Goal: Transaction & Acquisition: Download file/media

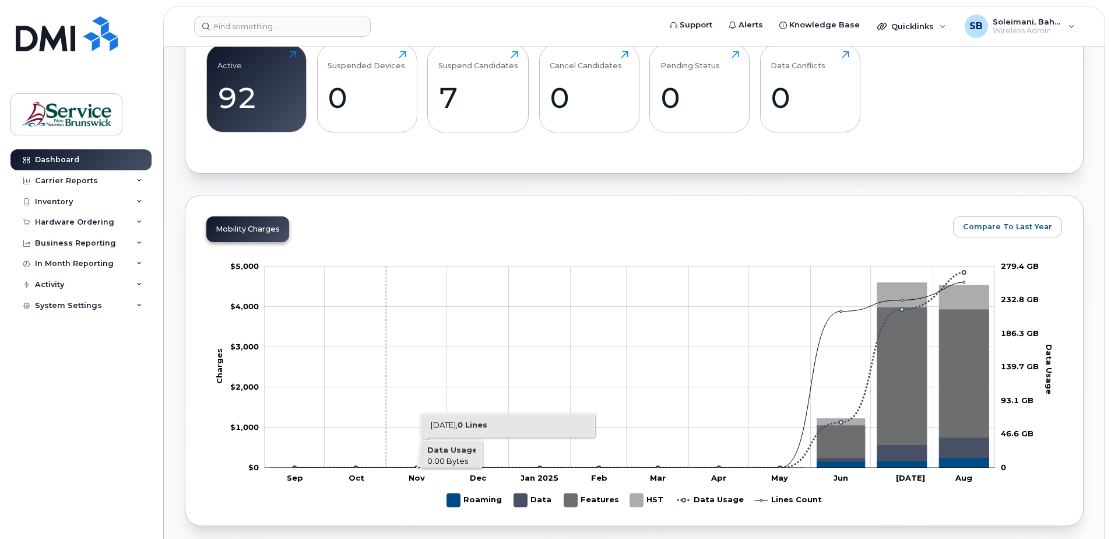
scroll to position [408, 0]
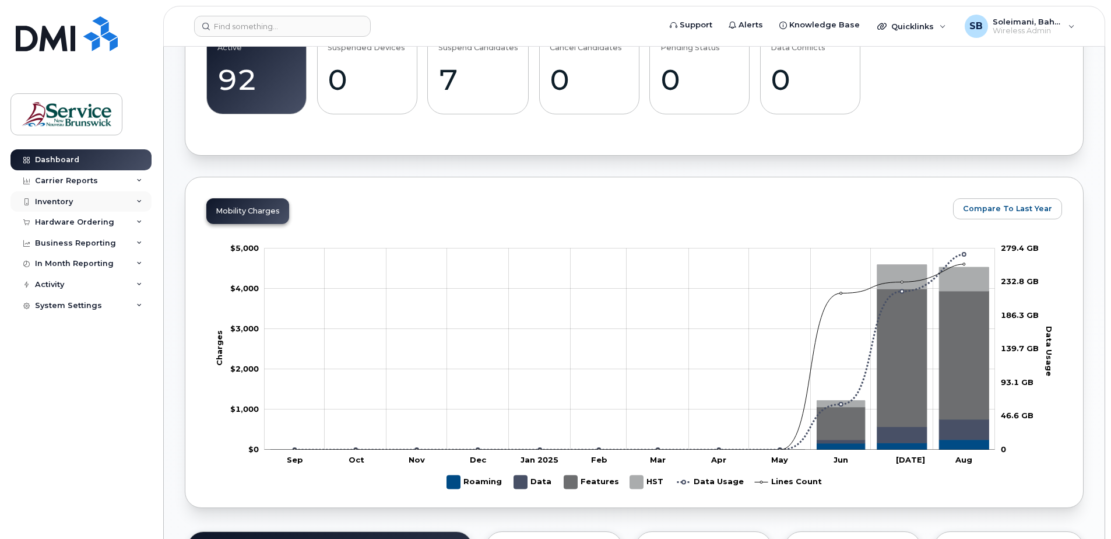
click at [72, 207] on div "Inventory" at bounding box center [80, 201] width 141 height 21
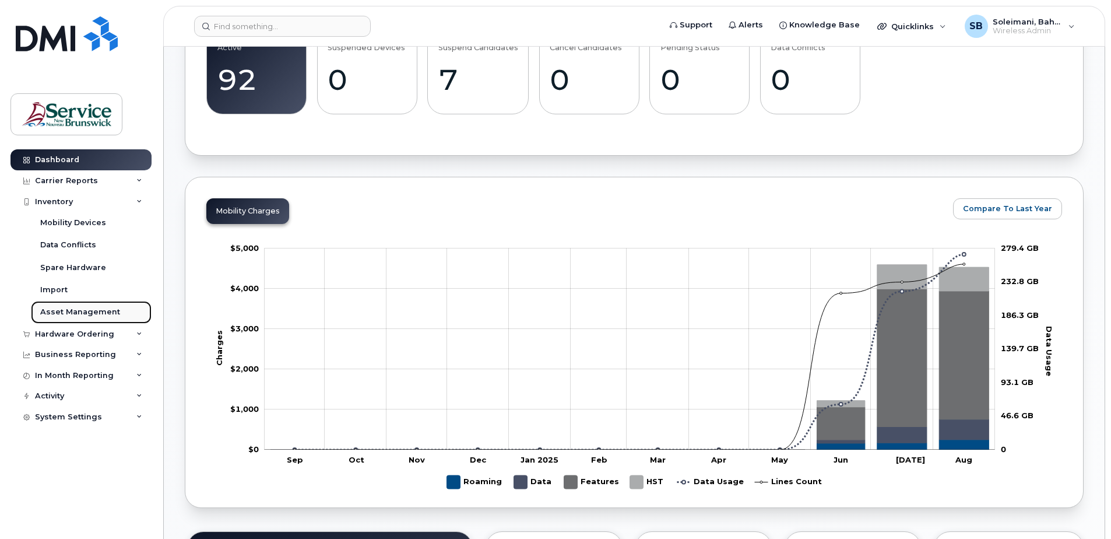
click at [101, 305] on link "Asset Management" at bounding box center [91, 312] width 121 height 22
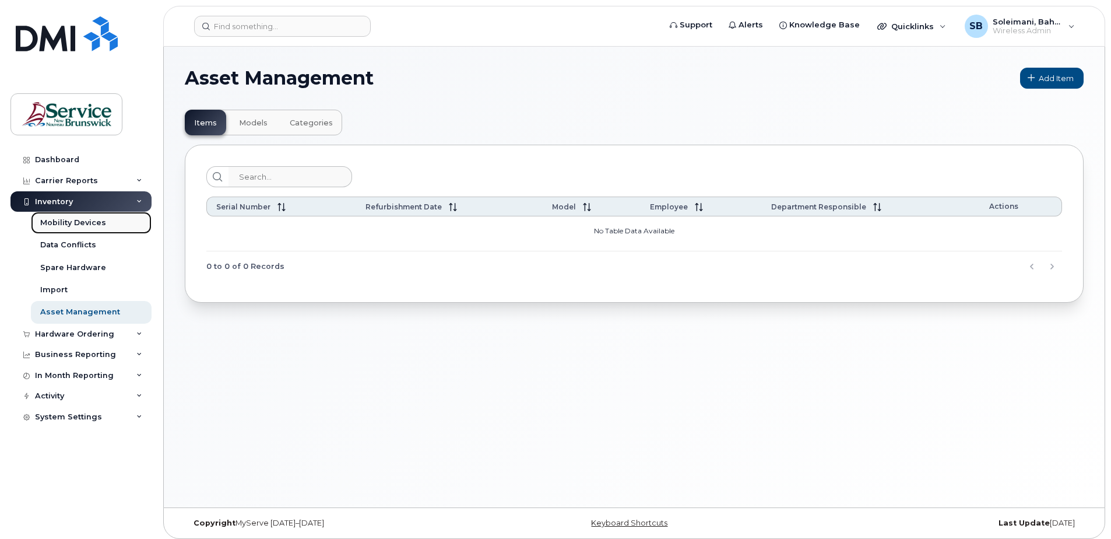
click at [85, 226] on div "Mobility Devices" at bounding box center [73, 222] width 66 height 10
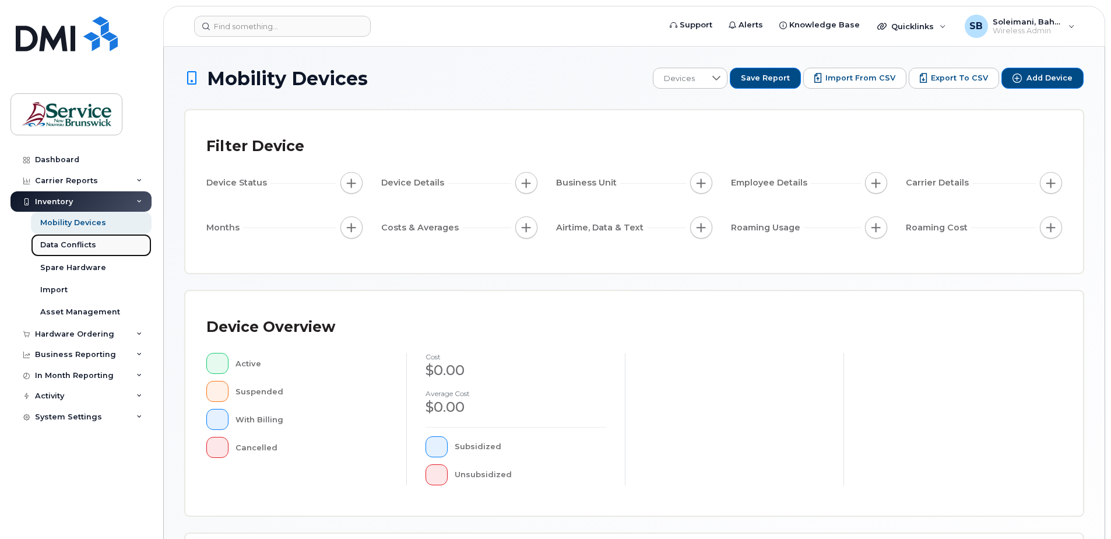
click at [89, 247] on div "Data Conflicts" at bounding box center [68, 245] width 56 height 10
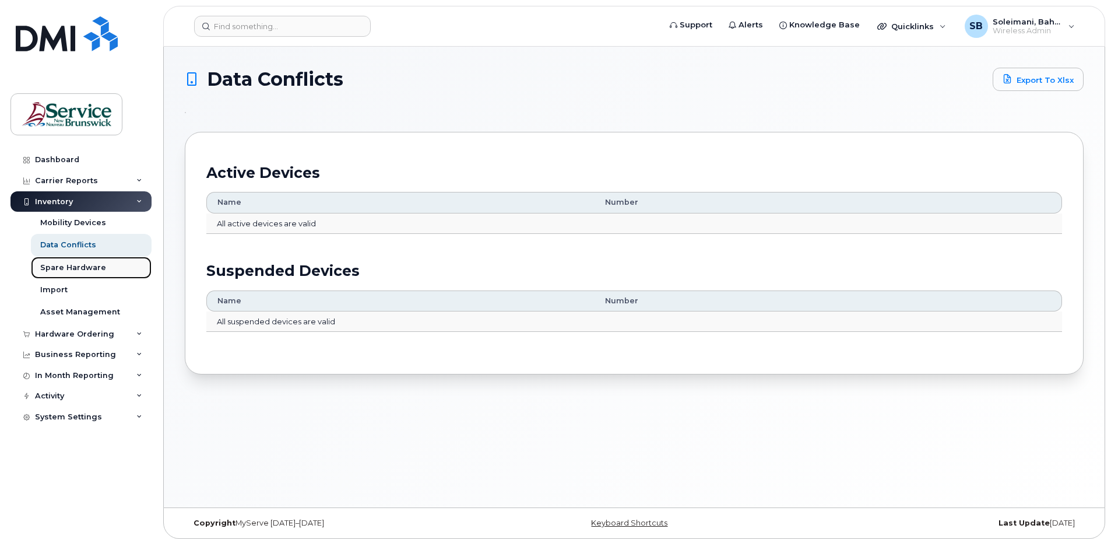
click at [97, 263] on div "Spare Hardware" at bounding box center [73, 267] width 66 height 10
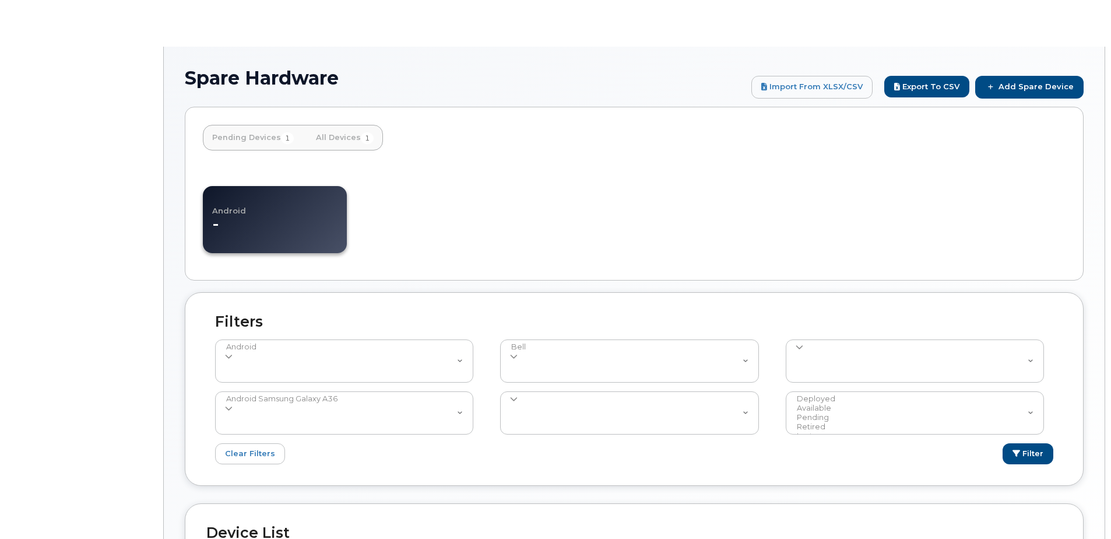
select select
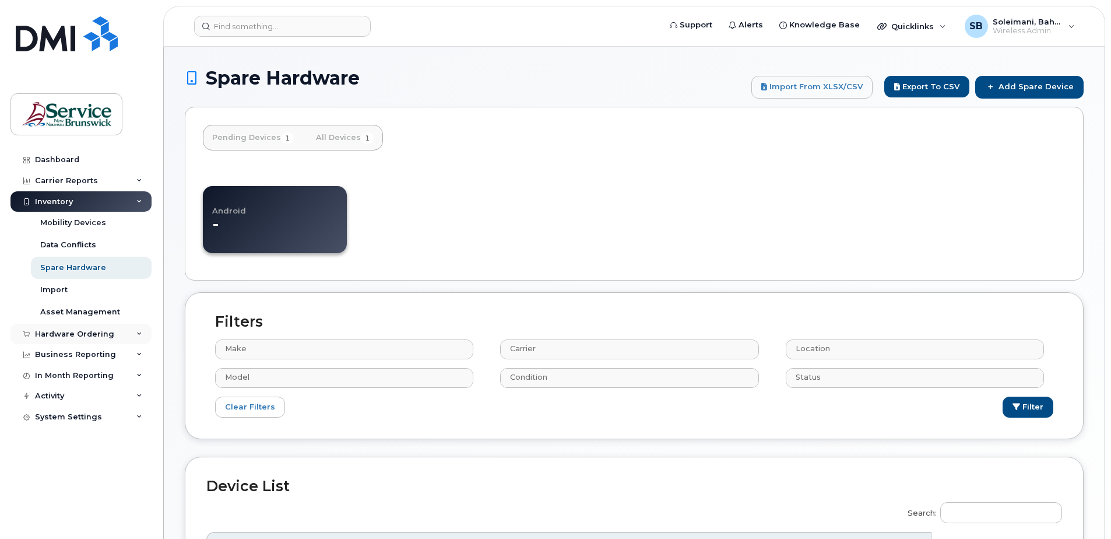
click at [107, 328] on div "Hardware Ordering" at bounding box center [80, 333] width 141 height 21
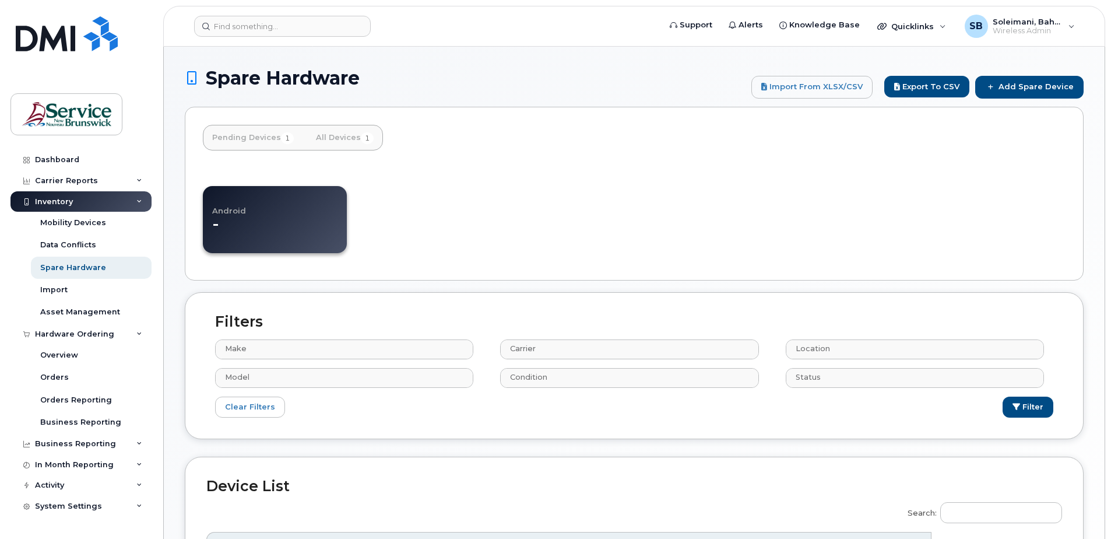
click at [137, 200] on icon at bounding box center [139, 202] width 6 height 6
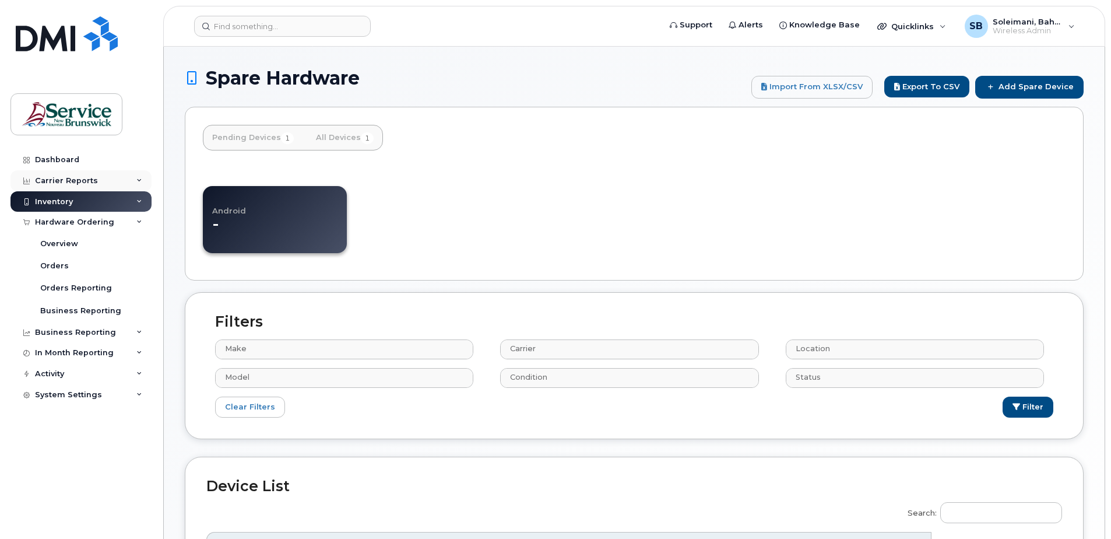
click at [138, 178] on icon at bounding box center [139, 181] width 6 height 6
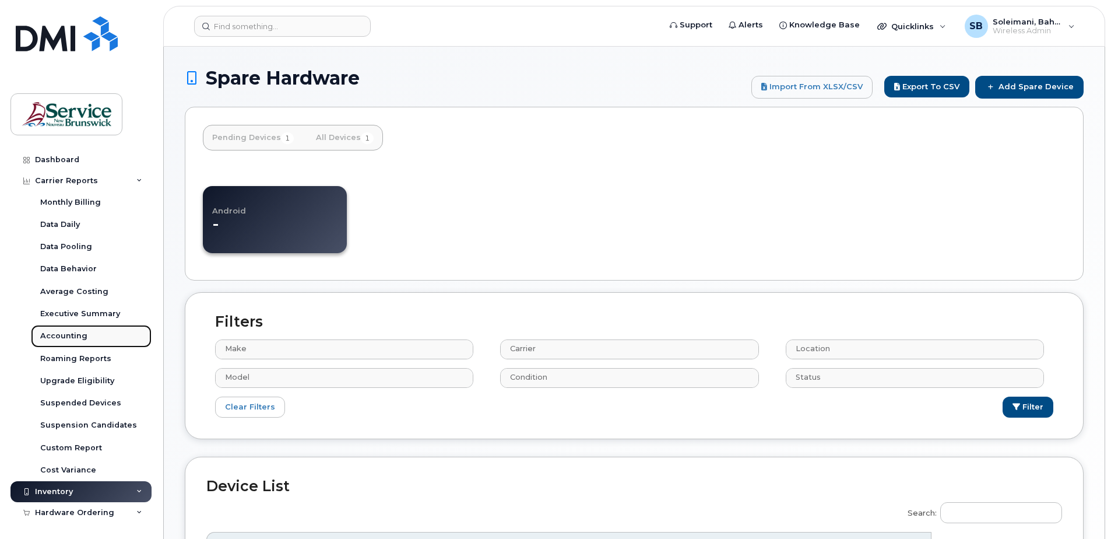
click at [65, 335] on div "Accounting" at bounding box center [63, 335] width 47 height 10
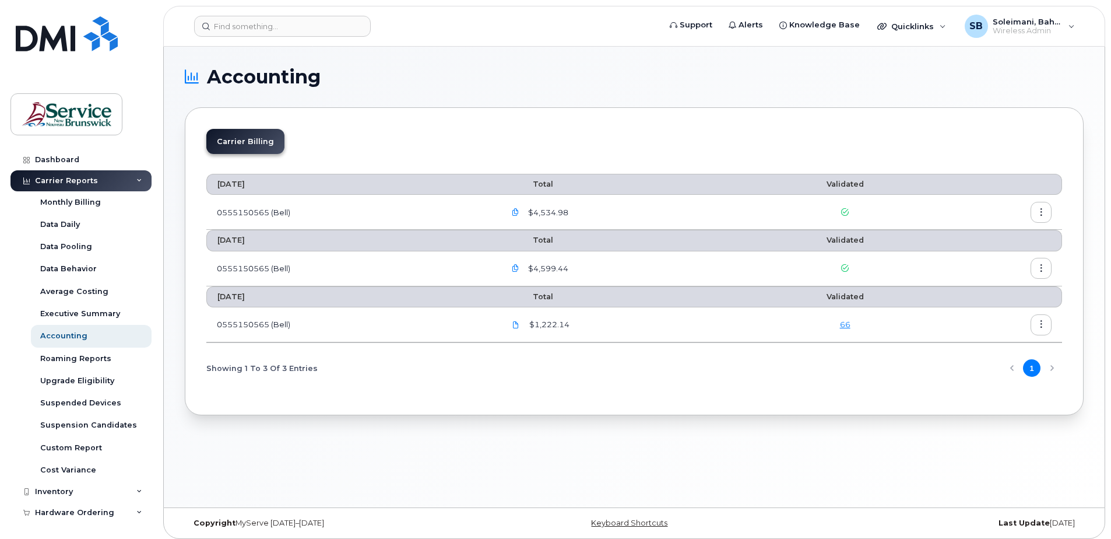
click at [121, 178] on div "Carrier Reports" at bounding box center [80, 180] width 141 height 21
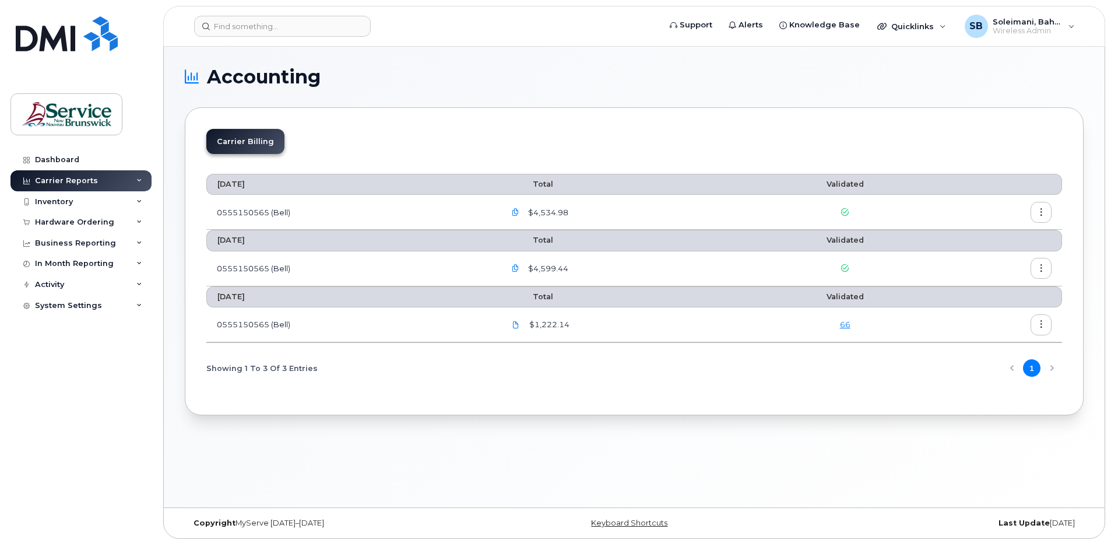
click at [121, 178] on div "Carrier Reports" at bounding box center [80, 180] width 141 height 21
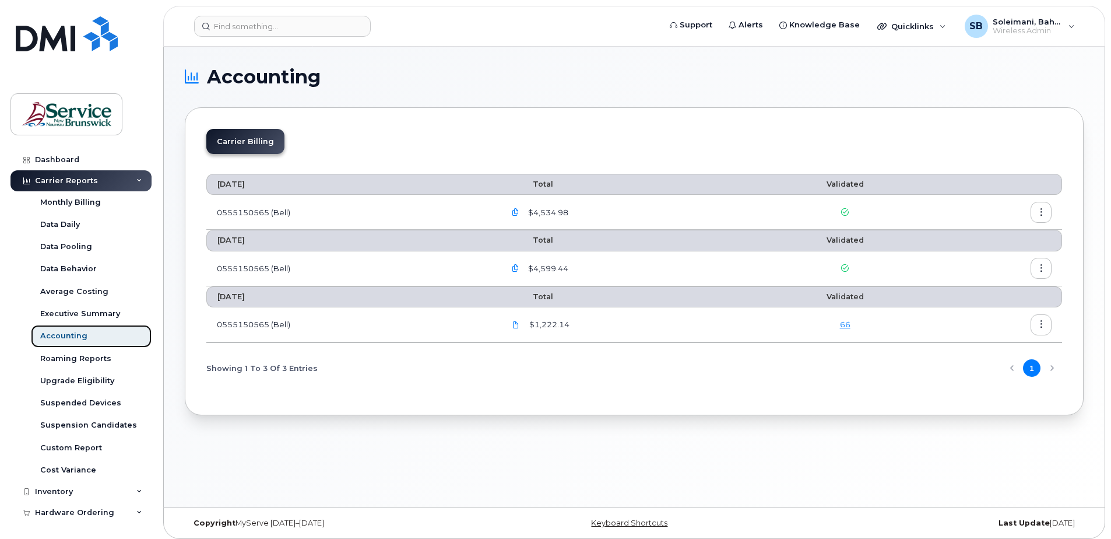
click at [71, 340] on div "Accounting" at bounding box center [63, 335] width 47 height 10
click at [517, 212] on icon "button" at bounding box center [516, 213] width 8 height 8
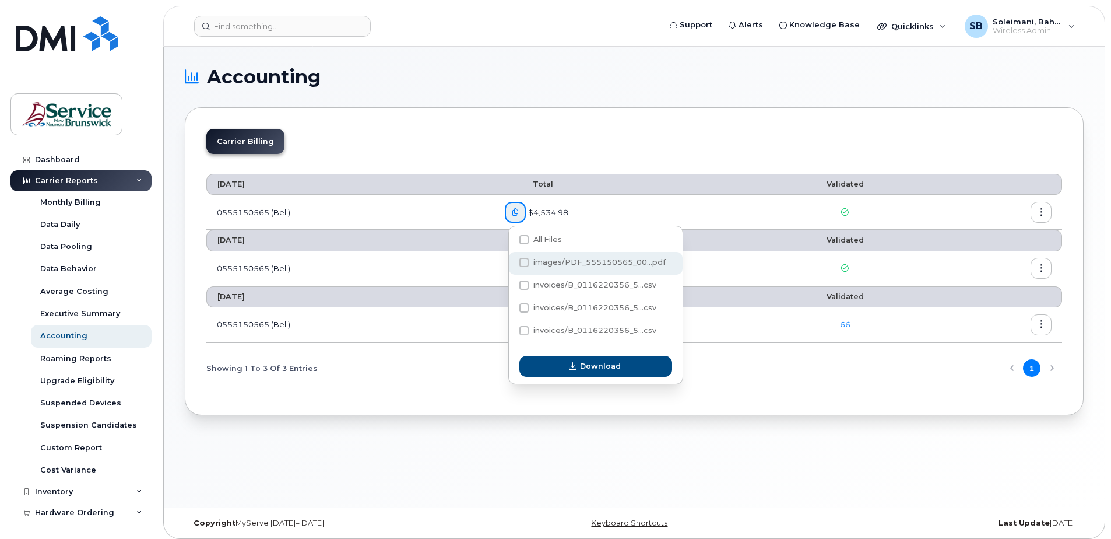
click at [525, 261] on span at bounding box center [523, 262] width 9 height 9
click at [511, 261] on input "images/PDF_555150565_00...pdf" at bounding box center [508, 263] width 6 height 6
checkbox input "true"
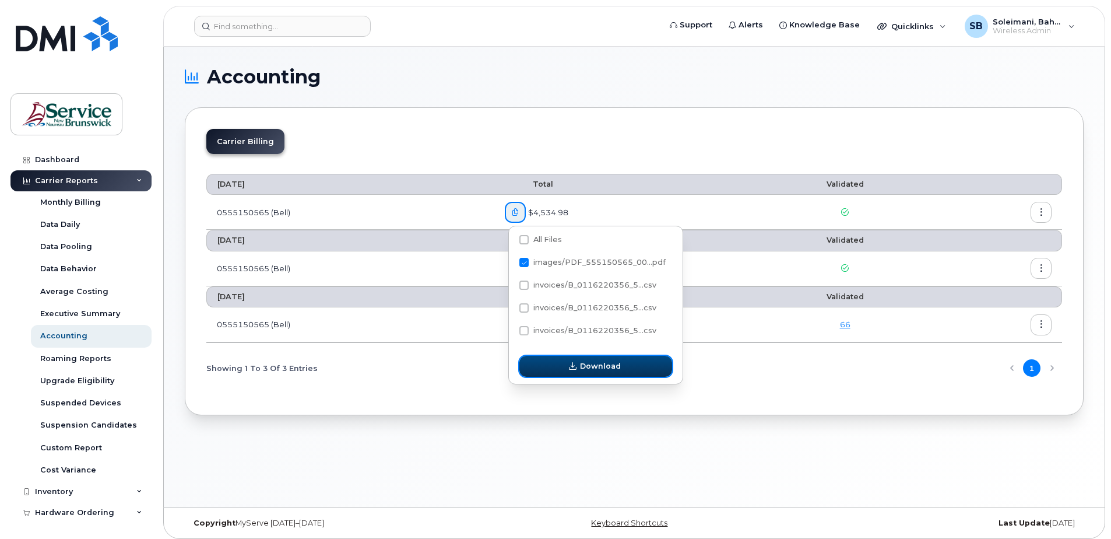
click at [581, 363] on span "Download" at bounding box center [600, 365] width 41 height 11
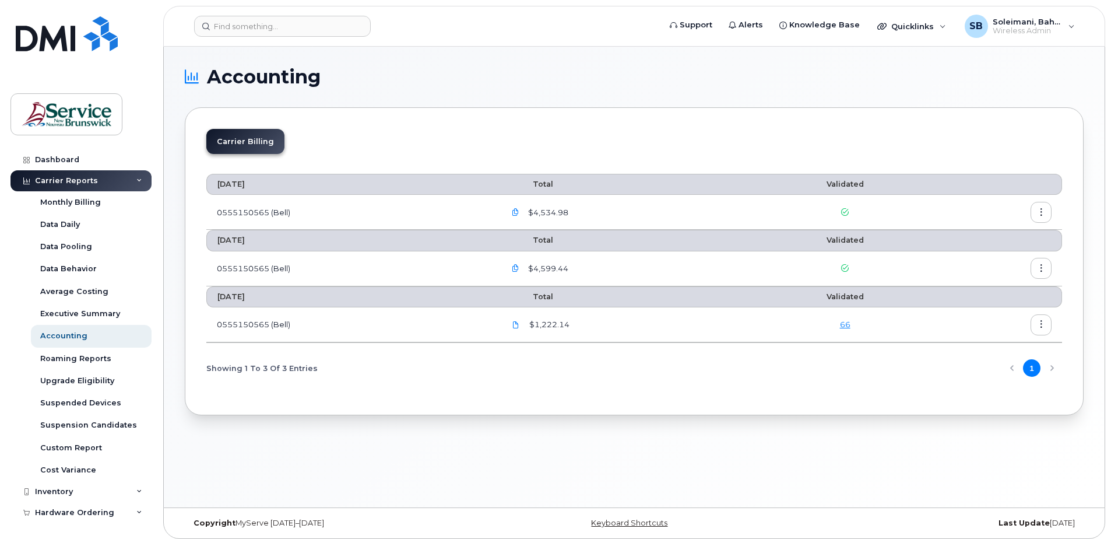
click at [1042, 209] on icon "button" at bounding box center [1041, 213] width 8 height 8
click at [995, 261] on span "Download" at bounding box center [987, 259] width 45 height 10
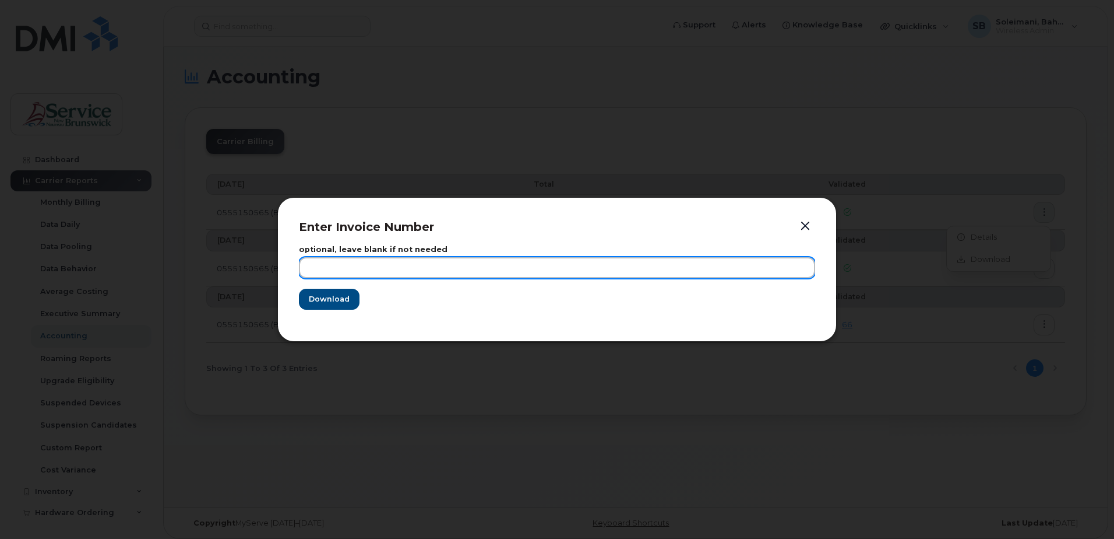
click at [370, 265] on input "text" at bounding box center [557, 267] width 516 height 21
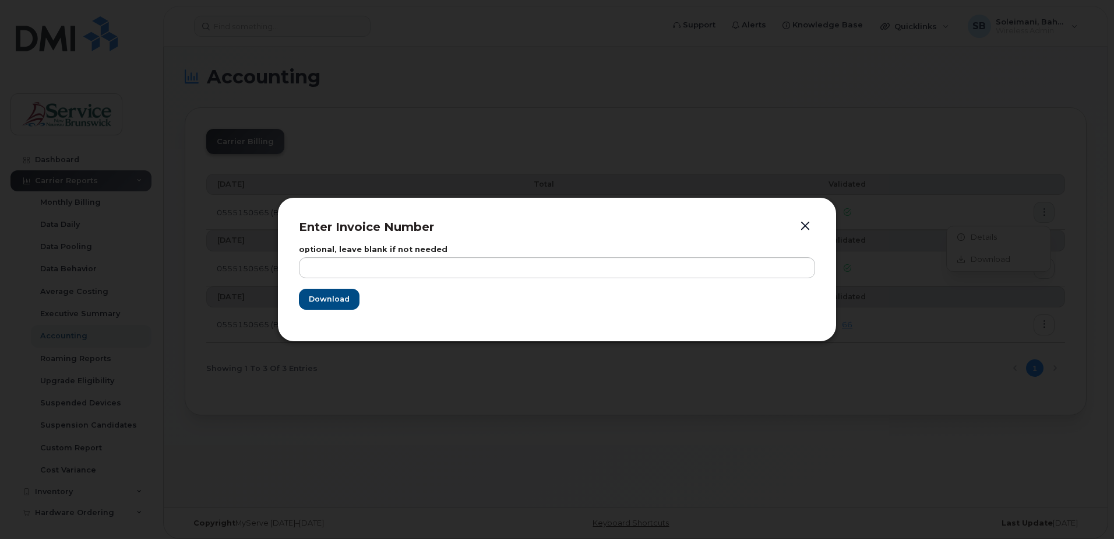
click at [805, 225] on button "button" at bounding box center [805, 226] width 17 height 16
